Goal: Task Accomplishment & Management: Use online tool/utility

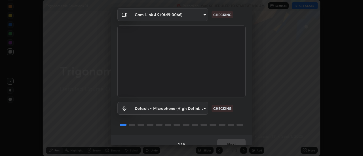
scroll to position [30, 0]
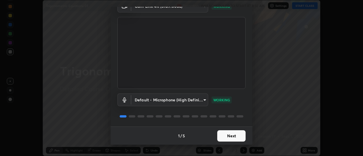
click at [230, 138] on button "Next" at bounding box center [231, 135] width 28 height 11
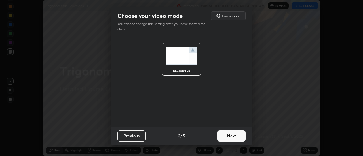
scroll to position [0, 0]
click at [233, 138] on button "Next" at bounding box center [231, 135] width 28 height 11
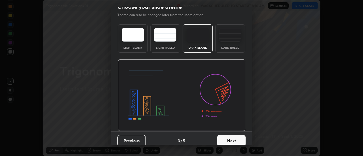
scroll to position [10, 0]
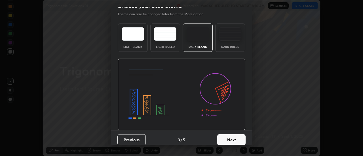
click at [237, 138] on button "Next" at bounding box center [231, 139] width 28 height 11
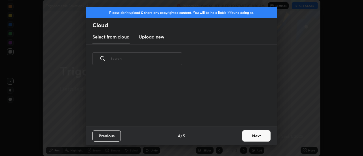
click at [250, 137] on button "Next" at bounding box center [256, 135] width 28 height 11
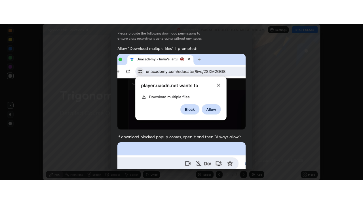
scroll to position [146, 0]
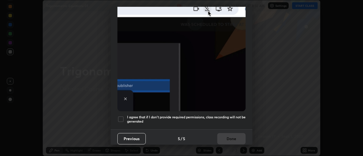
click at [206, 119] on h5 "I agree that if I don't provide required permissions, class recording will not …" at bounding box center [186, 119] width 119 height 9
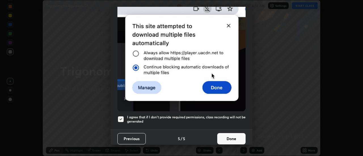
click at [222, 134] on button "Done" at bounding box center [231, 138] width 28 height 11
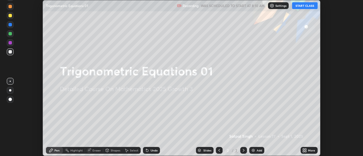
click at [301, 8] on button "START CLASS" at bounding box center [305, 5] width 26 height 7
click at [306, 151] on icon at bounding box center [305, 151] width 1 height 1
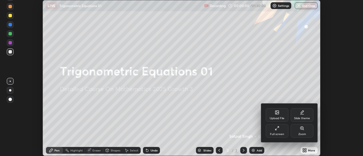
click at [282, 128] on div "Full screen" at bounding box center [277, 131] width 23 height 14
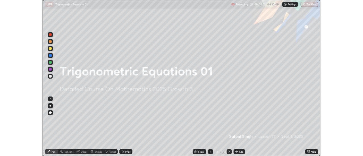
scroll to position [204, 363]
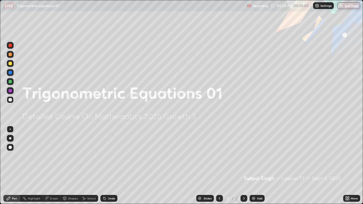
click at [258, 156] on div "Add" at bounding box center [259, 198] width 5 height 3
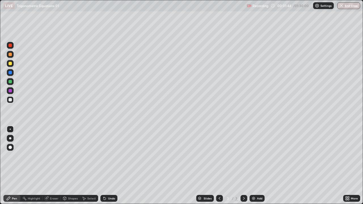
click at [52, 156] on div "Eraser" at bounding box center [54, 198] width 9 height 3
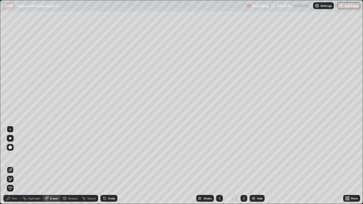
click at [11, 156] on icon at bounding box center [10, 179] width 5 height 5
click at [15, 156] on div "Pen" at bounding box center [11, 198] width 17 height 7
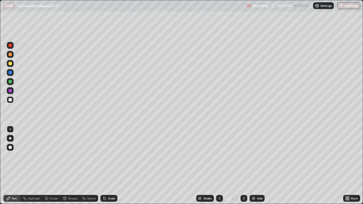
click at [104, 156] on icon at bounding box center [105, 199] width 2 height 2
click at [106, 156] on icon at bounding box center [104, 198] width 5 height 5
click at [107, 156] on div "Undo" at bounding box center [108, 198] width 17 height 7
click at [55, 156] on div "Eraser" at bounding box center [54, 198] width 9 height 3
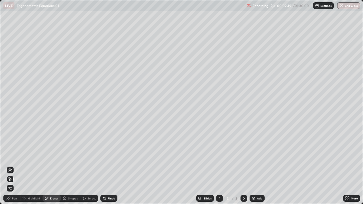
click at [19, 156] on div "Pen" at bounding box center [11, 198] width 17 height 7
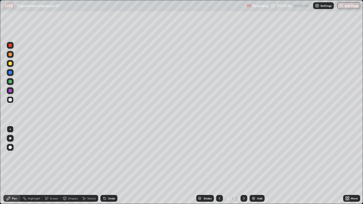
click at [108, 156] on div "Undo" at bounding box center [111, 198] width 7 height 3
click at [110, 156] on div "Undo" at bounding box center [111, 198] width 7 height 3
click at [259, 156] on div "Add" at bounding box center [259, 198] width 5 height 3
click at [110, 156] on div "Undo" at bounding box center [108, 198] width 17 height 7
click at [253, 156] on img at bounding box center [253, 198] width 5 height 5
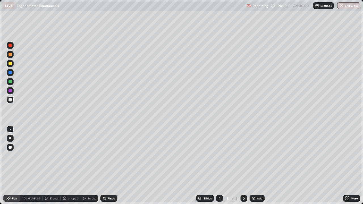
click at [55, 156] on div "Eraser" at bounding box center [54, 198] width 9 height 3
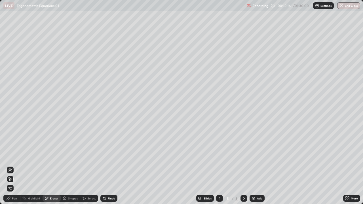
click at [16, 156] on div "Pen" at bounding box center [14, 198] width 5 height 3
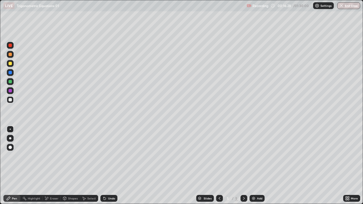
click at [111, 156] on div "Undo" at bounding box center [111, 198] width 7 height 3
click at [113, 156] on div "Undo" at bounding box center [111, 198] width 7 height 3
click at [113, 156] on div "Undo" at bounding box center [108, 198] width 17 height 7
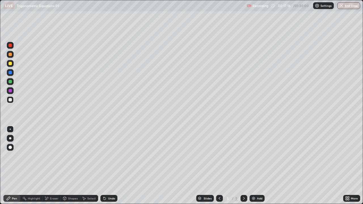
click at [113, 156] on div "Undo" at bounding box center [108, 198] width 17 height 7
click at [254, 156] on img at bounding box center [253, 198] width 5 height 5
click at [104, 156] on icon at bounding box center [105, 199] width 2 height 2
click at [30, 156] on div "Highlight" at bounding box center [31, 198] width 22 height 11
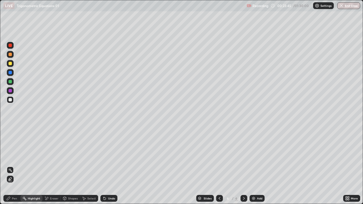
click at [32, 156] on div "Highlight" at bounding box center [31, 198] width 22 height 11
click at [33, 156] on div "Highlight" at bounding box center [31, 198] width 22 height 11
click at [16, 156] on div "Pen" at bounding box center [14, 198] width 5 height 3
click at [51, 156] on div "Eraser" at bounding box center [52, 198] width 18 height 7
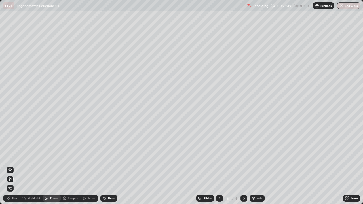
click at [14, 156] on div "Pen" at bounding box center [14, 198] width 5 height 3
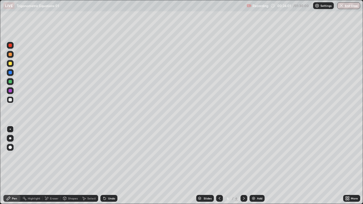
click at [114, 156] on div "Undo" at bounding box center [111, 198] width 7 height 3
click at [111, 156] on div "Undo" at bounding box center [111, 198] width 7 height 3
click at [85, 156] on icon at bounding box center [84, 198] width 5 height 5
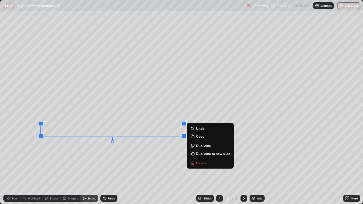
click at [194, 152] on icon at bounding box center [192, 153] width 5 height 5
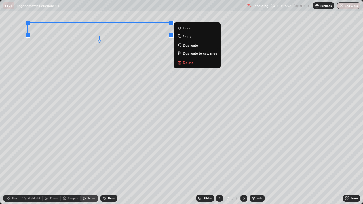
click at [47, 123] on div "0 ° Undo Copy Duplicate Duplicate to new slide Delete" at bounding box center [181, 102] width 363 height 204
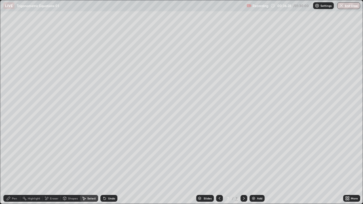
click at [15, 156] on div "Pen" at bounding box center [14, 198] width 5 height 3
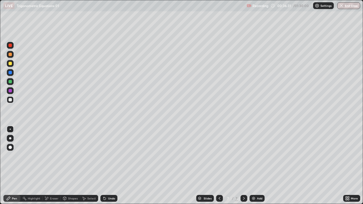
click at [346, 156] on icon at bounding box center [346, 197] width 1 height 1
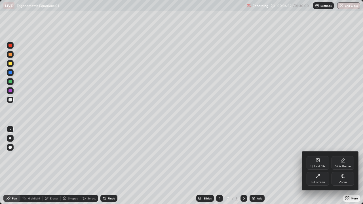
click at [321, 156] on div "Full screen" at bounding box center [318, 182] width 14 height 3
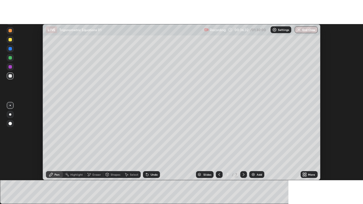
scroll to position [28212, 28005]
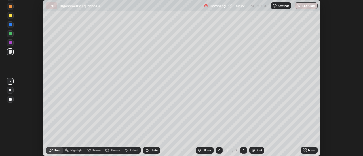
click at [311, 151] on div "More" at bounding box center [311, 150] width 7 height 3
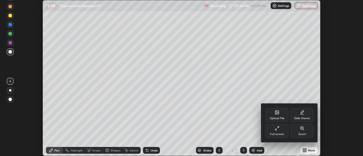
click at [280, 133] on div "Full screen" at bounding box center [277, 134] width 14 height 3
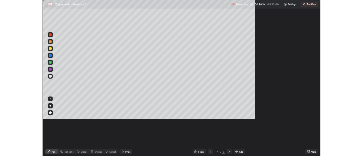
scroll to position [204, 363]
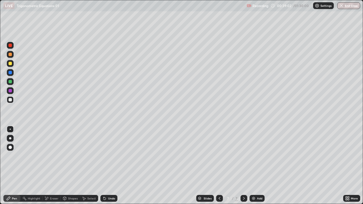
click at [219, 156] on icon at bounding box center [220, 198] width 2 height 3
click at [244, 156] on div at bounding box center [244, 198] width 7 height 7
click at [56, 156] on div "Eraser" at bounding box center [52, 198] width 18 height 7
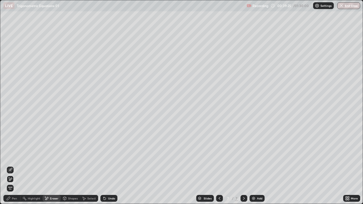
click at [18, 156] on div "Pen" at bounding box center [11, 198] width 17 height 7
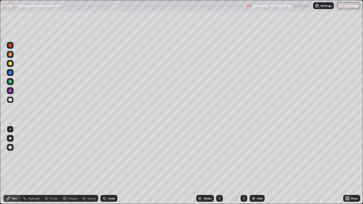
click at [217, 156] on div at bounding box center [219, 198] width 7 height 11
click at [221, 156] on div at bounding box center [219, 198] width 7 height 7
click at [243, 156] on icon at bounding box center [244, 198] width 5 height 5
click at [244, 156] on icon at bounding box center [244, 198] width 2 height 3
click at [219, 156] on div at bounding box center [219, 198] width 7 height 7
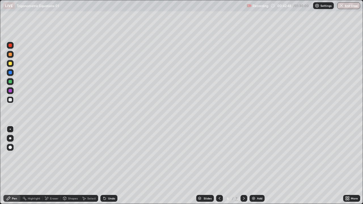
click at [243, 156] on icon at bounding box center [244, 198] width 5 height 5
click at [252, 156] on img at bounding box center [253, 198] width 5 height 5
click at [113, 156] on div "Undo" at bounding box center [108, 198] width 17 height 7
click at [111, 156] on div "Undo" at bounding box center [108, 198] width 17 height 7
click at [112, 156] on div "Undo" at bounding box center [108, 198] width 17 height 7
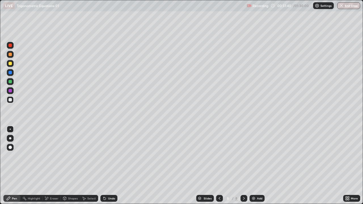
click at [108, 156] on div "Undo" at bounding box center [108, 198] width 17 height 7
click at [84, 156] on icon at bounding box center [84, 198] width 5 height 5
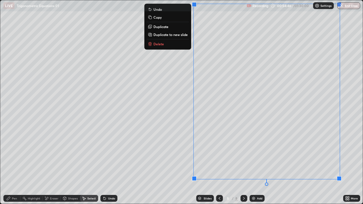
click at [181, 119] on div "0 ° Undo Copy Duplicate Duplicate to new slide Delete" at bounding box center [181, 102] width 363 height 204
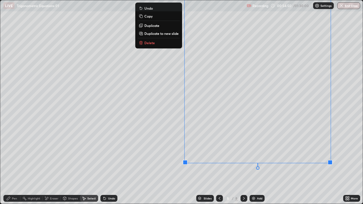
click at [171, 120] on div "0 ° Undo Copy Duplicate Duplicate to new slide Delete" at bounding box center [181, 102] width 363 height 204
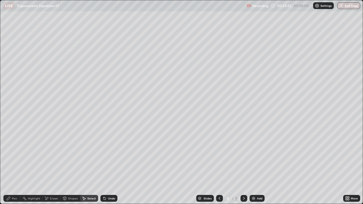
click at [55, 156] on div "Eraser" at bounding box center [54, 198] width 9 height 3
click at [12, 156] on div "Pen" at bounding box center [14, 198] width 5 height 3
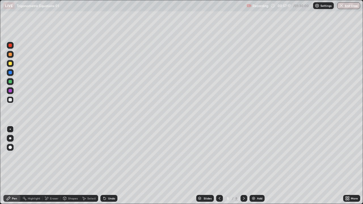
click at [350, 156] on div "More" at bounding box center [351, 198] width 17 height 7
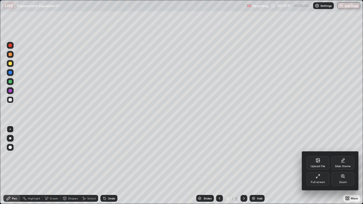
click at [320, 156] on div "Full screen" at bounding box center [318, 179] width 23 height 14
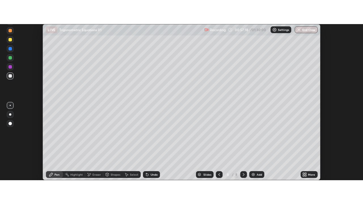
scroll to position [28212, 28005]
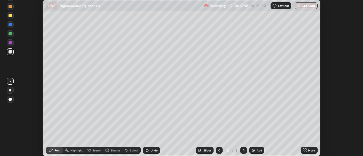
click at [311, 150] on div "More" at bounding box center [311, 150] width 7 height 3
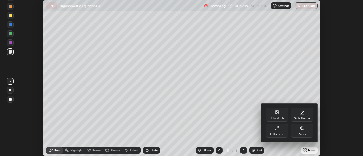
click at [284, 131] on div "Full screen" at bounding box center [277, 131] width 23 height 14
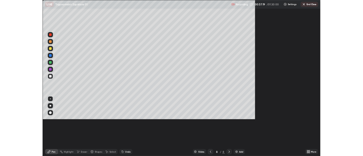
scroll to position [204, 363]
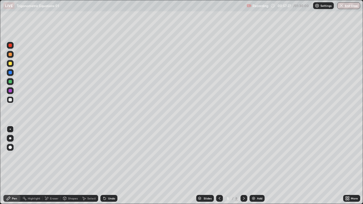
click at [221, 156] on div at bounding box center [219, 198] width 7 height 7
click at [221, 156] on icon at bounding box center [219, 198] width 5 height 5
click at [243, 156] on icon at bounding box center [244, 198] width 5 height 5
click at [245, 156] on div at bounding box center [244, 198] width 7 height 7
click at [94, 156] on div "Select" at bounding box center [91, 198] width 9 height 3
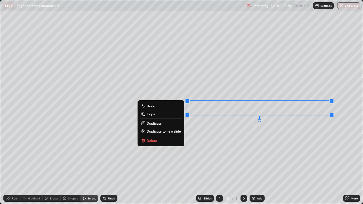
click at [265, 151] on div "0 ° Undo Copy Duplicate Duplicate to new slide Delete" at bounding box center [181, 102] width 363 height 204
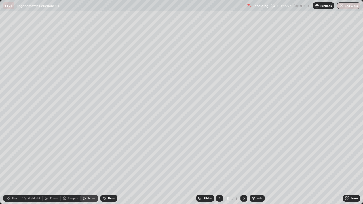
click at [16, 156] on div "Pen" at bounding box center [14, 198] width 5 height 3
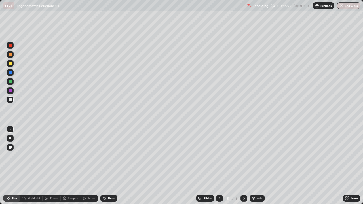
click at [346, 156] on icon at bounding box center [346, 197] width 1 height 1
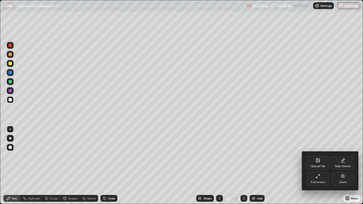
click at [317, 156] on div "Full screen" at bounding box center [318, 179] width 23 height 14
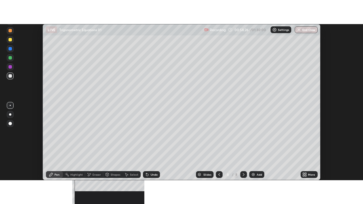
scroll to position [28212, 28005]
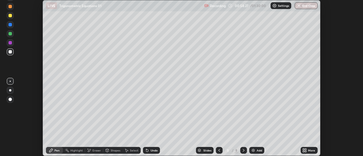
click at [311, 150] on div "More" at bounding box center [311, 150] width 7 height 3
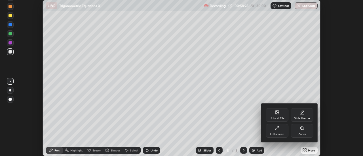
click at [283, 134] on div "Full screen" at bounding box center [277, 134] width 14 height 3
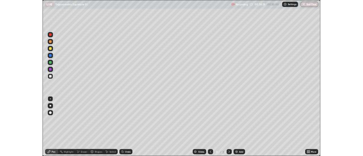
scroll to position [204, 363]
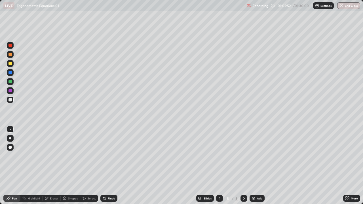
click at [252, 156] on img at bounding box center [253, 198] width 5 height 5
click at [220, 156] on icon at bounding box center [219, 198] width 5 height 5
click at [221, 156] on div at bounding box center [219, 198] width 7 height 7
click at [220, 156] on icon at bounding box center [219, 198] width 5 height 5
click at [243, 156] on icon at bounding box center [244, 198] width 5 height 5
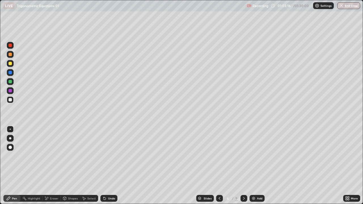
click at [242, 156] on icon at bounding box center [244, 198] width 5 height 5
click at [243, 156] on icon at bounding box center [244, 198] width 5 height 5
click at [219, 156] on icon at bounding box center [219, 198] width 5 height 5
click at [93, 156] on div "Select" at bounding box center [91, 198] width 9 height 3
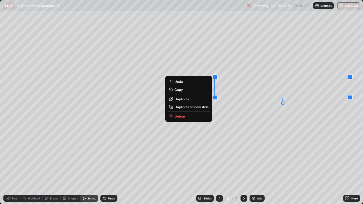
click at [237, 128] on div "0 ° Undo Copy Duplicate Duplicate to new slide Delete" at bounding box center [181, 102] width 363 height 204
click at [187, 100] on p "Duplicate" at bounding box center [181, 99] width 15 height 5
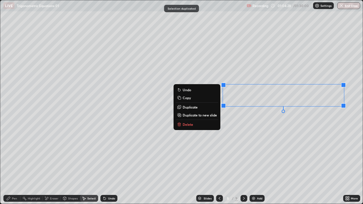
click at [188, 124] on p "Delete" at bounding box center [188, 124] width 10 height 5
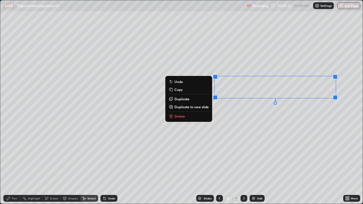
click at [181, 91] on p "Copy" at bounding box center [178, 89] width 8 height 5
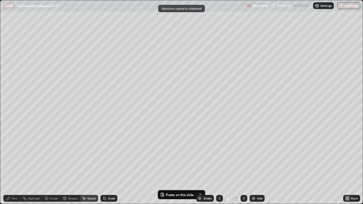
click at [243, 156] on icon at bounding box center [244, 198] width 2 height 3
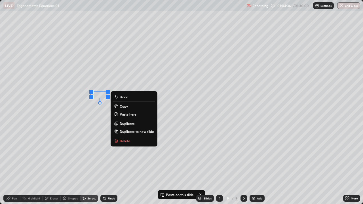
click at [124, 114] on p "Paste here" at bounding box center [128, 114] width 17 height 5
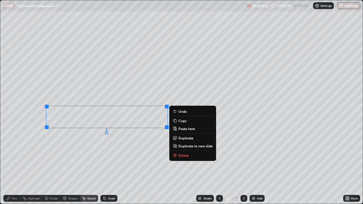
click at [73, 155] on div "0 ° Undo Copy Paste here Duplicate Duplicate to new slide Delete" at bounding box center [181, 102] width 363 height 204
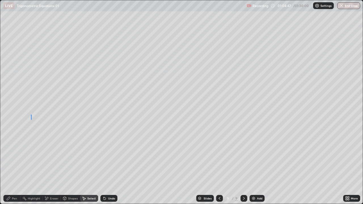
click at [33, 113] on div "0 ° Undo Copy Paste here Duplicate Duplicate to new slide Delete" at bounding box center [181, 102] width 363 height 204
click at [13, 156] on div "Pen" at bounding box center [11, 198] width 17 height 7
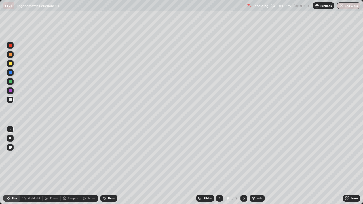
click at [348, 156] on icon at bounding box center [348, 197] width 1 height 1
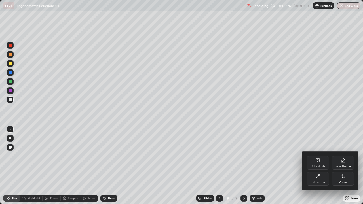
click at [317, 156] on div "Full screen" at bounding box center [318, 182] width 14 height 3
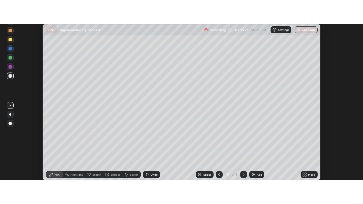
scroll to position [28212, 28005]
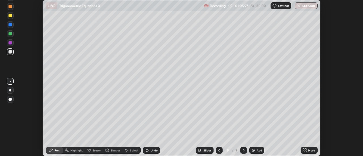
click at [305, 150] on icon at bounding box center [304, 150] width 5 height 5
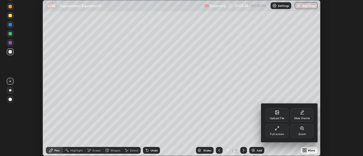
click at [279, 133] on div "Full screen" at bounding box center [277, 134] width 14 height 3
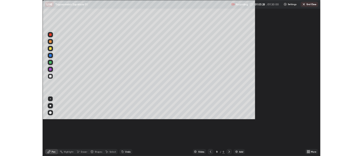
scroll to position [204, 363]
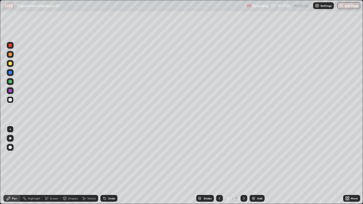
click at [85, 156] on div "Select" at bounding box center [89, 198] width 18 height 7
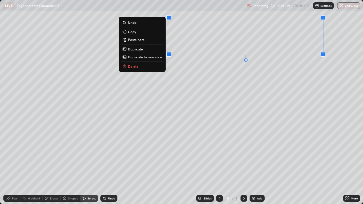
click at [157, 59] on p "Duplicate to new slide" at bounding box center [145, 57] width 34 height 5
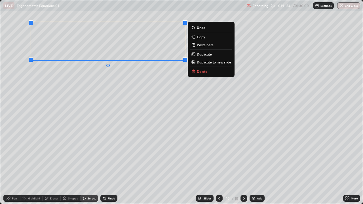
click at [17, 156] on div "Pen" at bounding box center [11, 198] width 17 height 7
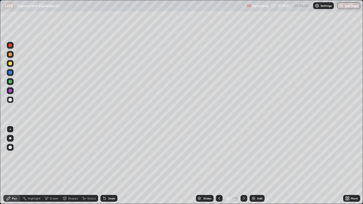
click at [346, 156] on icon at bounding box center [346, 199] width 1 height 1
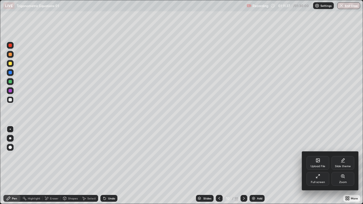
click at [320, 156] on div "Full screen" at bounding box center [318, 179] width 23 height 14
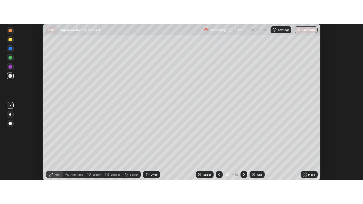
scroll to position [28212, 28005]
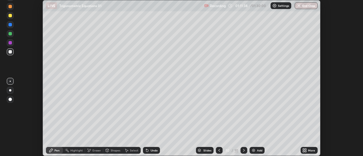
click at [310, 149] on div "More" at bounding box center [311, 150] width 7 height 3
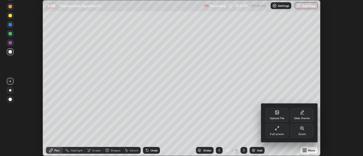
click at [283, 131] on div "Full screen" at bounding box center [277, 131] width 23 height 14
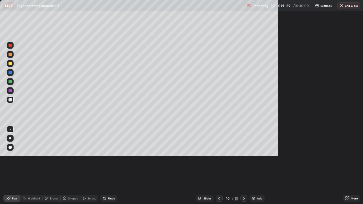
scroll to position [204, 363]
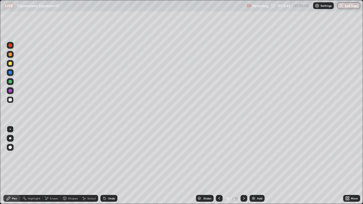
click at [104, 156] on icon at bounding box center [105, 199] width 2 height 2
click at [111, 156] on div "Undo" at bounding box center [108, 198] width 17 height 7
click at [108, 156] on div "Undo" at bounding box center [111, 198] width 7 height 3
click at [9, 66] on div at bounding box center [10, 63] width 7 height 7
click at [342, 6] on img "button" at bounding box center [341, 5] width 5 height 5
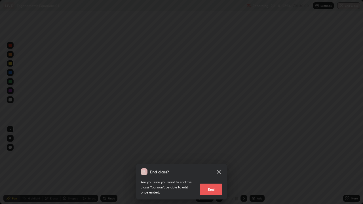
click at [214, 156] on button "End" at bounding box center [211, 189] width 23 height 11
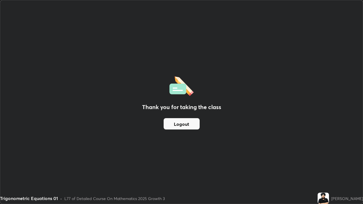
click at [183, 123] on button "Logout" at bounding box center [182, 123] width 36 height 11
click at [187, 123] on button "Logout" at bounding box center [182, 123] width 36 height 11
